Goal: Task Accomplishment & Management: Use online tool/utility

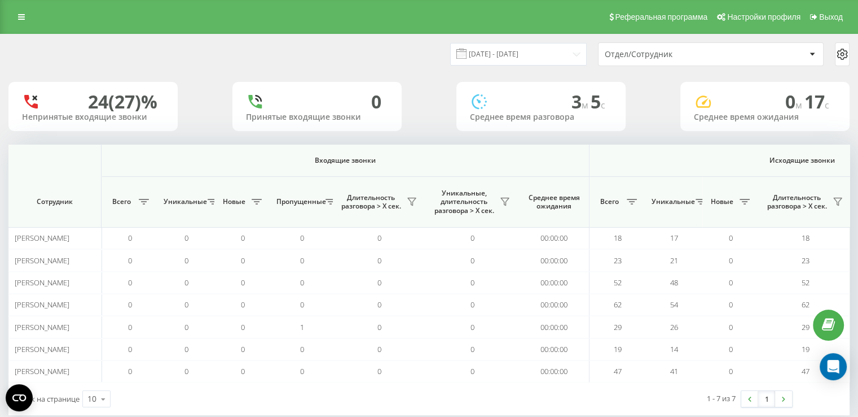
scroll to position [0, 601]
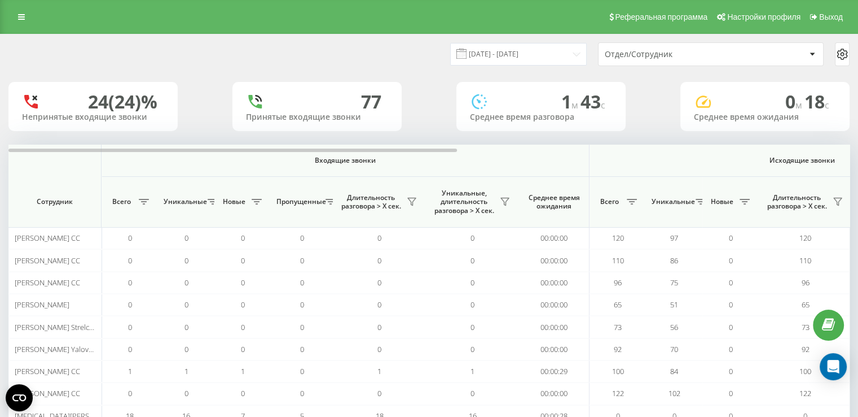
click at [636, 58] on div "Отдел/Сотрудник" at bounding box center [672, 55] width 135 height 10
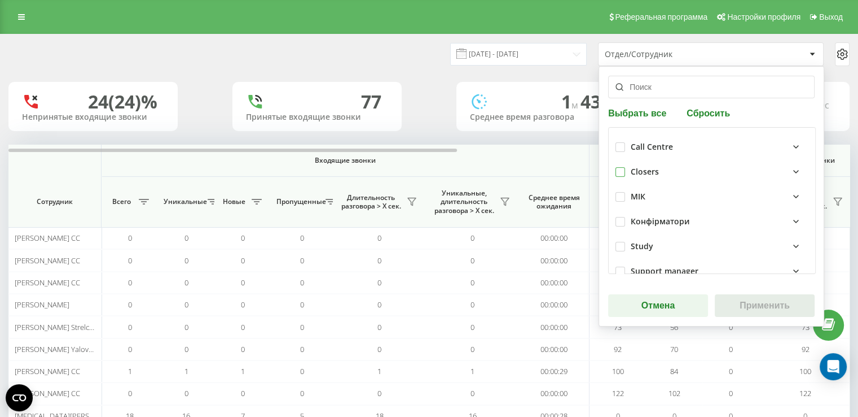
click at [617, 167] on label at bounding box center [621, 167] width 10 height 0
checkbox input "true"
click at [768, 303] on button "Применить" at bounding box center [765, 305] width 100 height 23
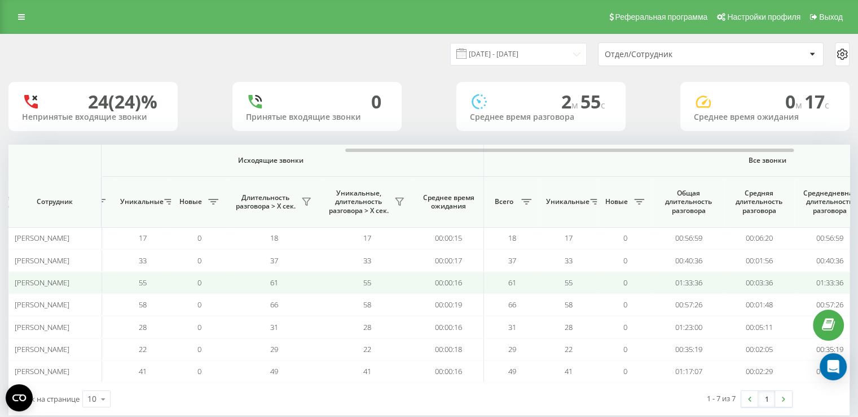
scroll to position [0, 634]
